Goal: Go to known website: Access a specific website the user already knows

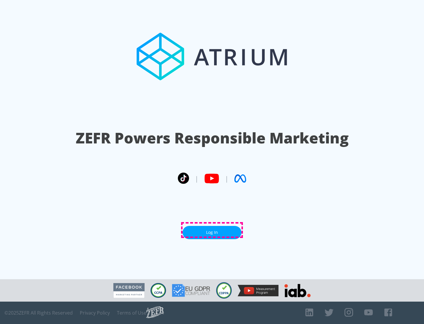
click at [212, 230] on link "Log In" at bounding box center [212, 232] width 59 height 13
